Goal: Check status: Check status

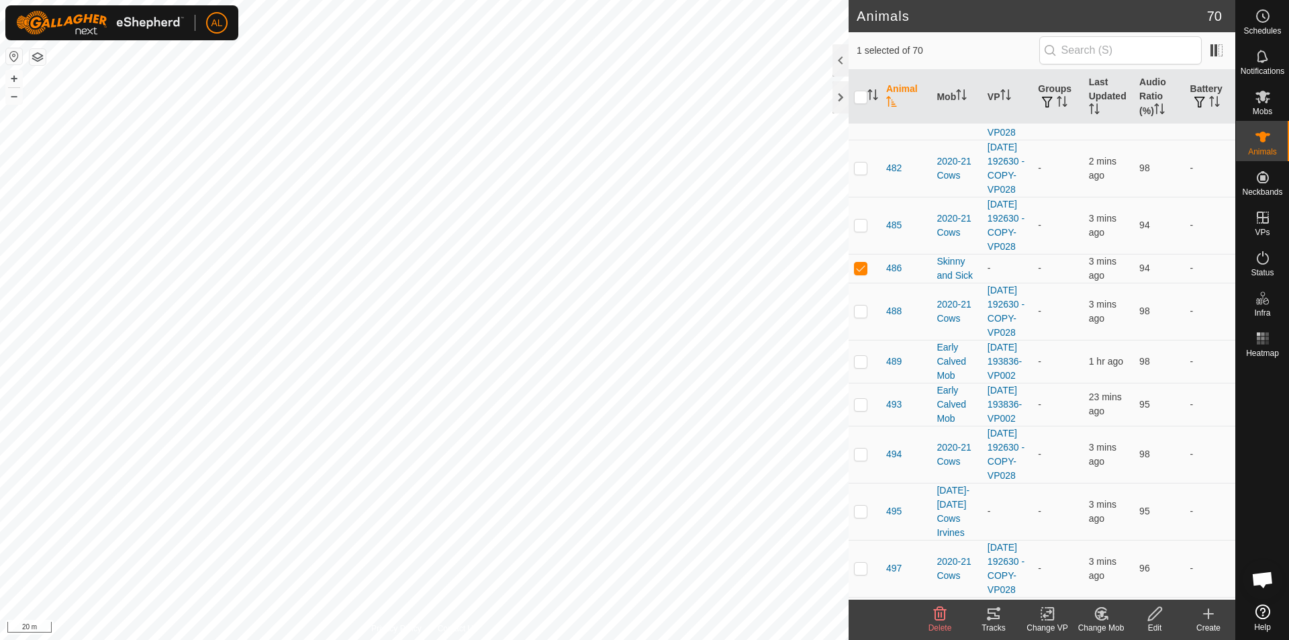
scroll to position [2888, 0]
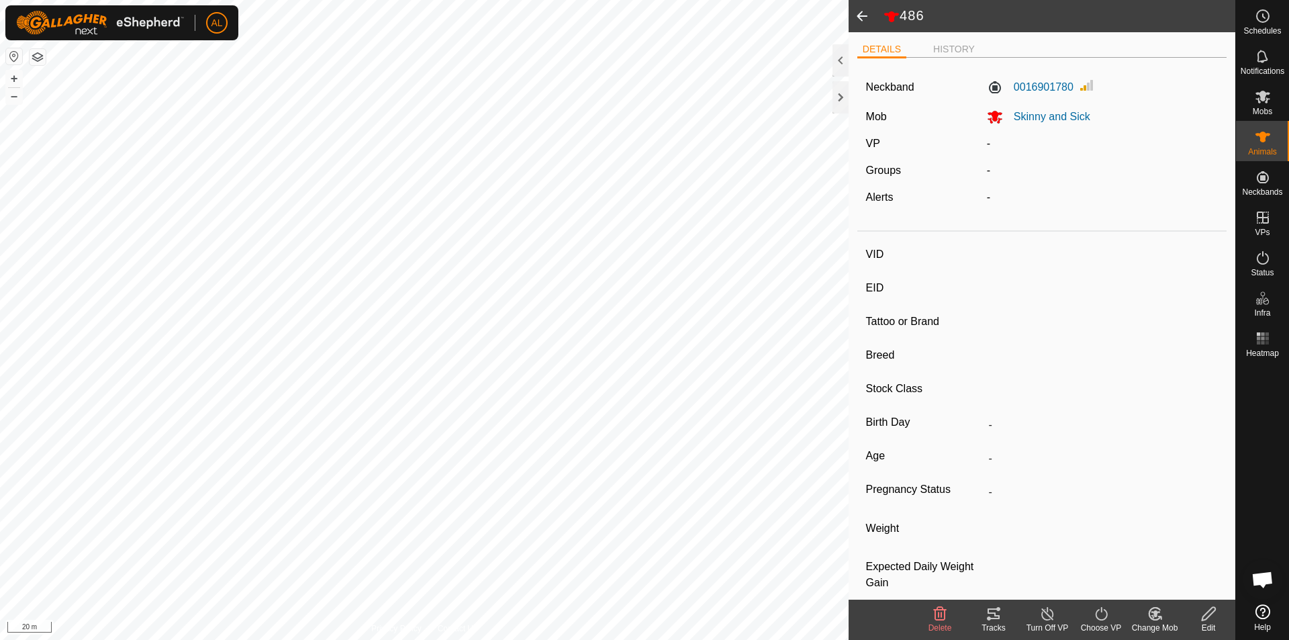
type input "486"
type input "-"
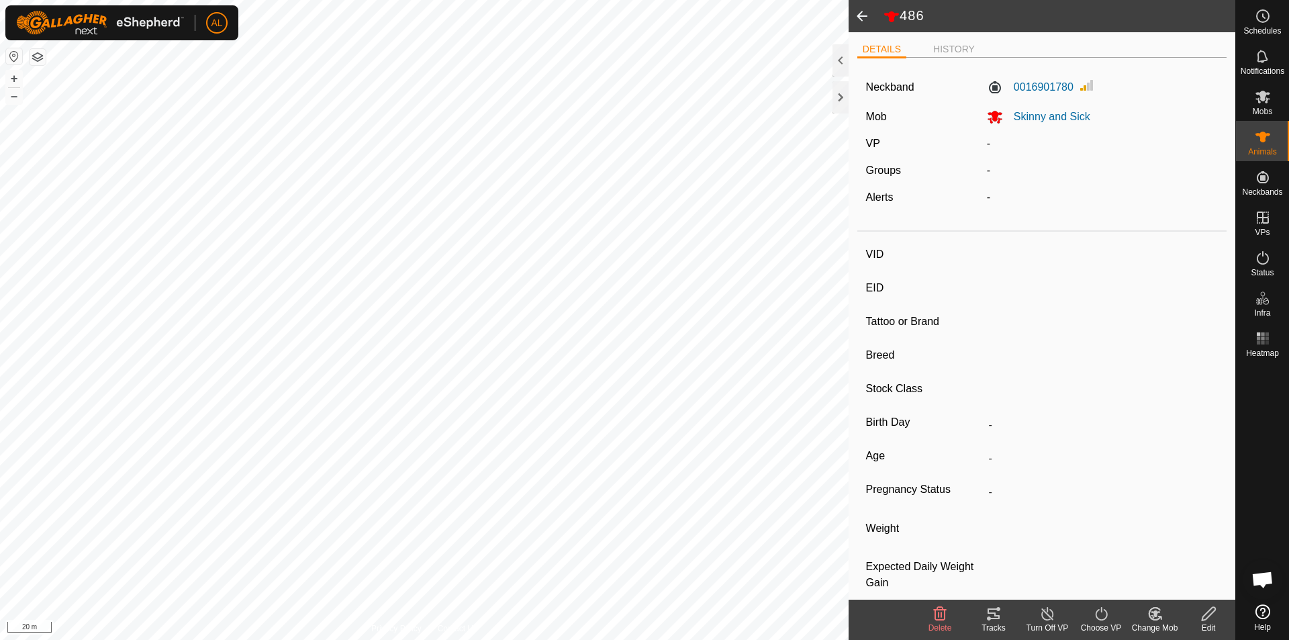
type input "-"
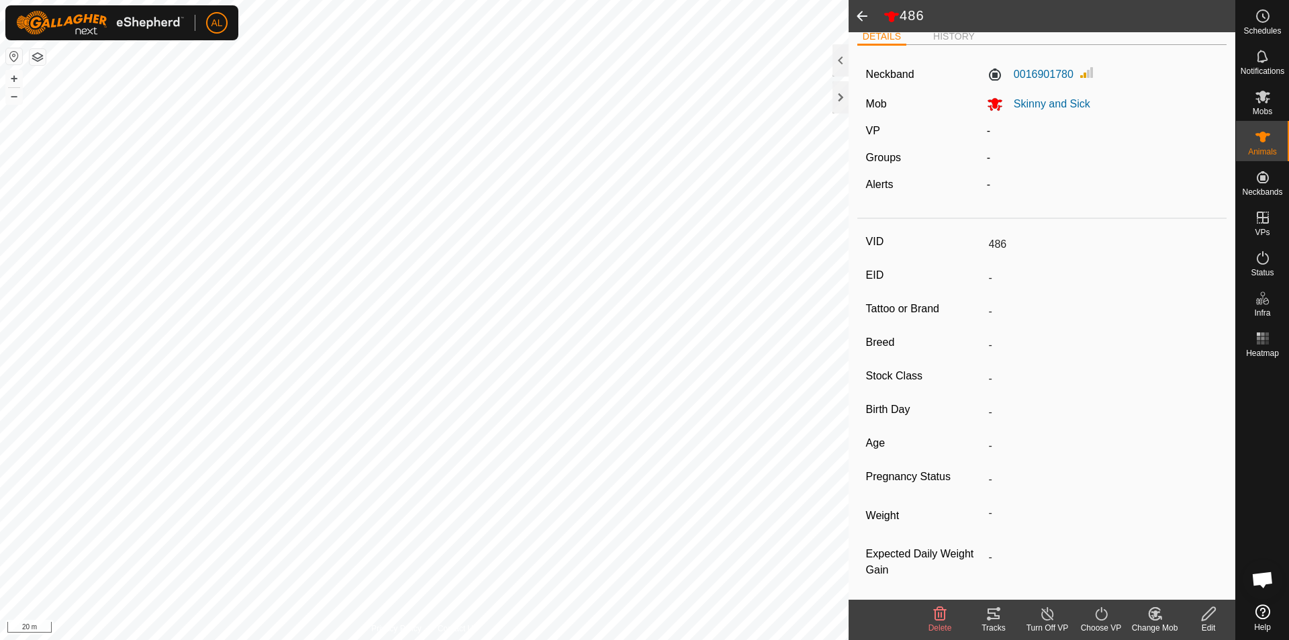
scroll to position [16, 0]
click at [1263, 347] on es-heatmap-svg-icon at bounding box center [1263, 338] width 24 height 21
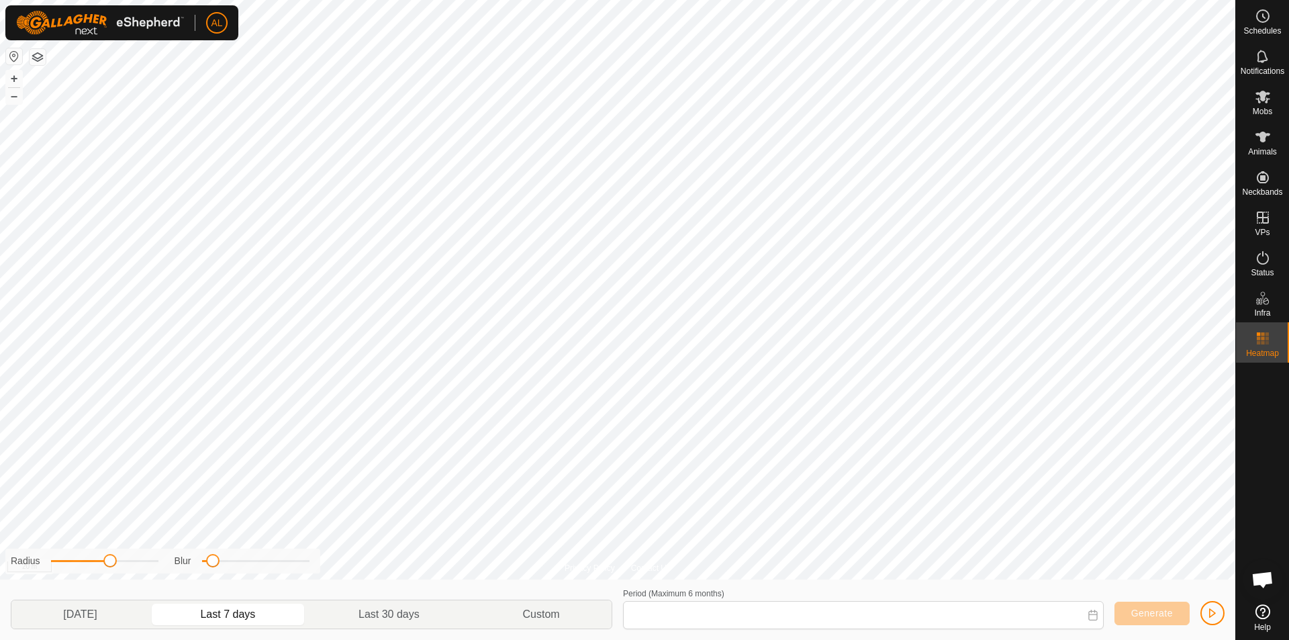
type input "[DATE] - [DATE]"
